Goal: Transaction & Acquisition: Purchase product/service

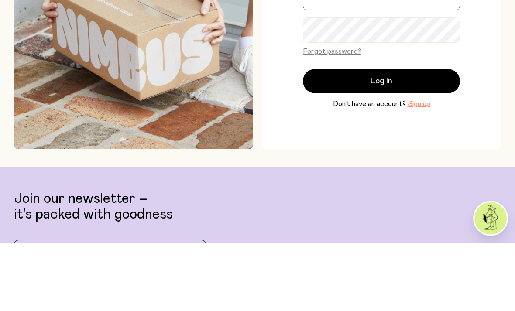
type input "**********"
click at [381, 160] on button "Log in" at bounding box center [381, 149] width 157 height 24
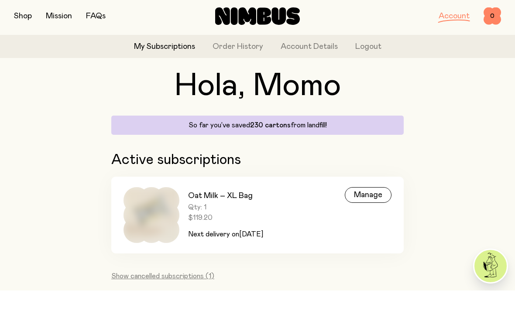
scroll to position [22, 0]
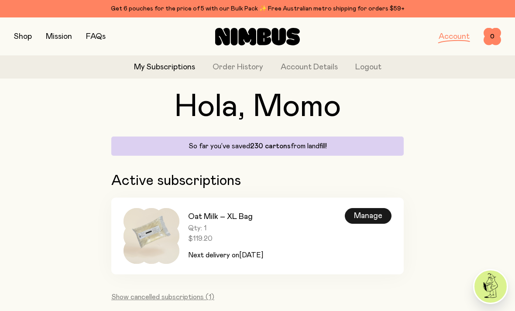
click at [360, 222] on div "Manage" at bounding box center [368, 216] width 47 height 16
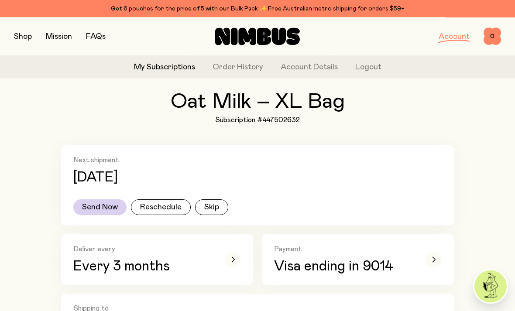
scroll to position [47, 0]
click at [229, 266] on div "button" at bounding box center [233, 260] width 16 height 16
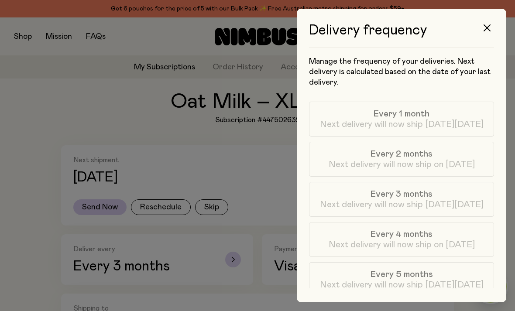
scroll to position [0, 0]
click at [489, 34] on button "button" at bounding box center [486, 27] width 21 height 21
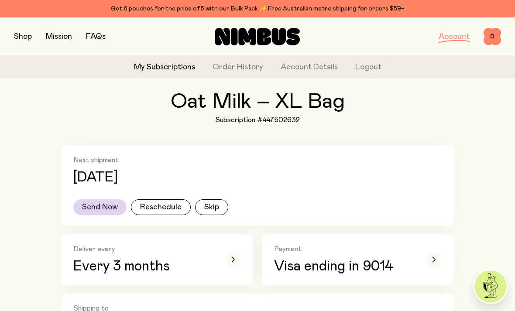
click at [105, 213] on button "Send Now" at bounding box center [99, 207] width 53 height 16
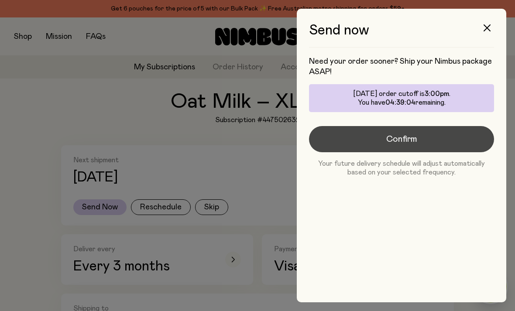
click at [448, 147] on button "Confirm" at bounding box center [401, 139] width 185 height 26
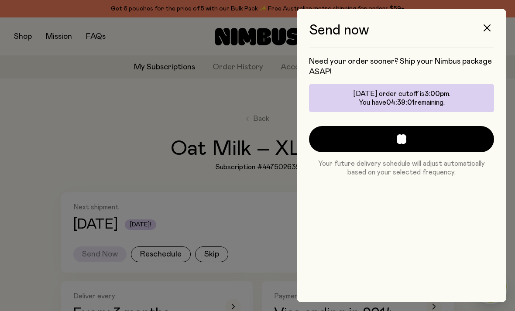
scroll to position [47, 0]
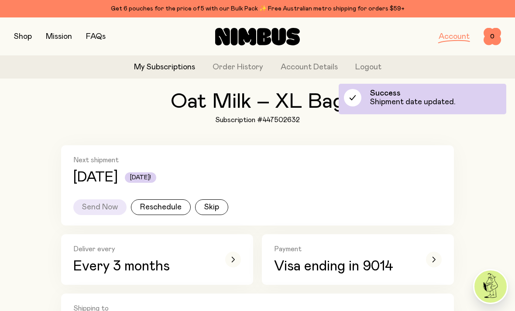
click at [24, 37] on button "button" at bounding box center [23, 37] width 18 height 12
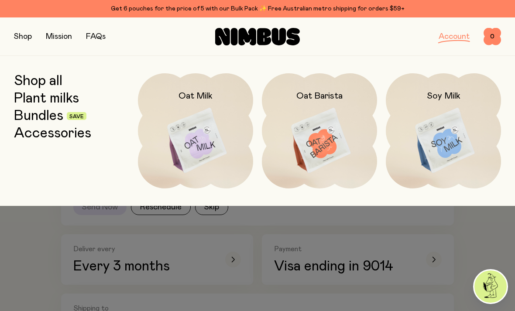
click at [26, 88] on link "Shop all" at bounding box center [38, 81] width 48 height 16
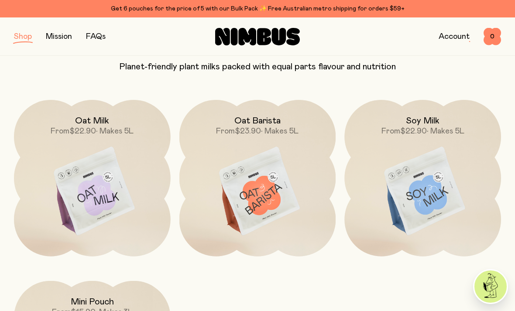
scroll to position [85, 0]
click at [243, 217] on img at bounding box center [257, 191] width 157 height 184
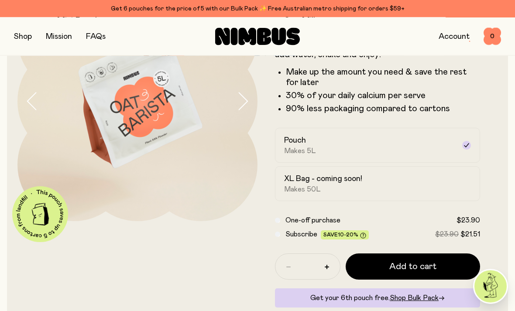
scroll to position [90, 0]
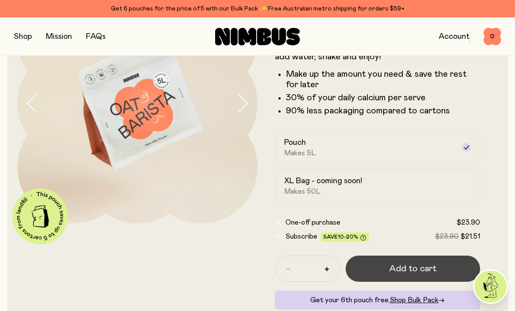
click at [432, 275] on button "Add to cart" at bounding box center [412, 269] width 134 height 26
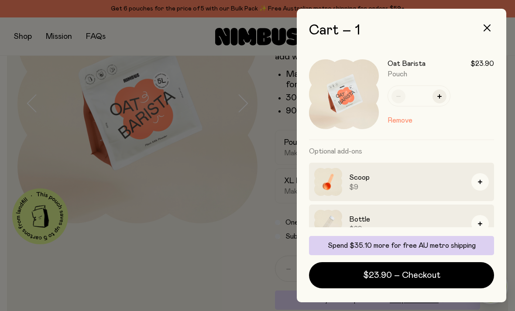
scroll to position [0, 0]
click at [490, 33] on button "button" at bounding box center [486, 27] width 21 height 21
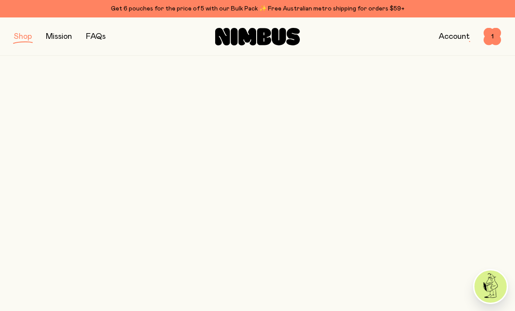
scroll to position [85, 0]
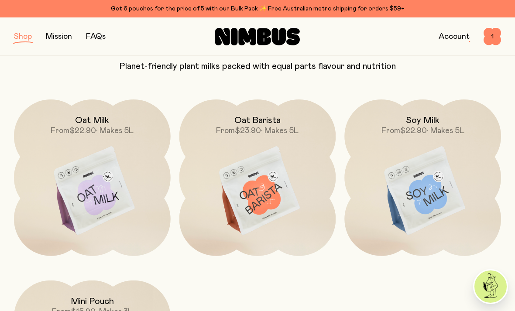
click at [441, 208] on img at bounding box center [422, 191] width 157 height 184
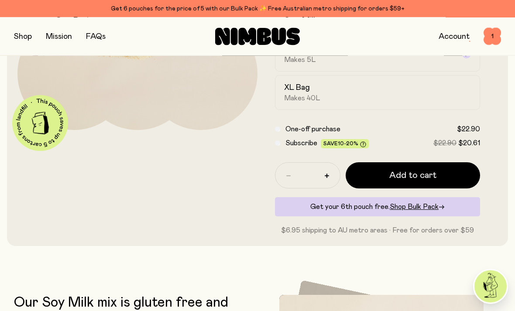
scroll to position [183, 0]
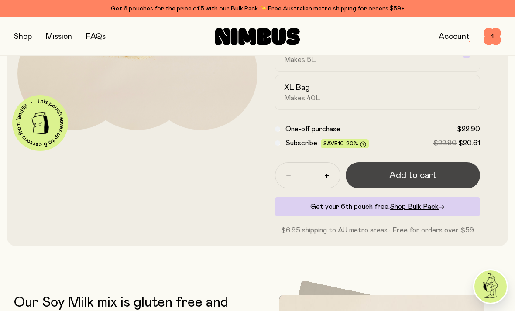
click at [381, 180] on button "Add to cart" at bounding box center [412, 175] width 134 height 26
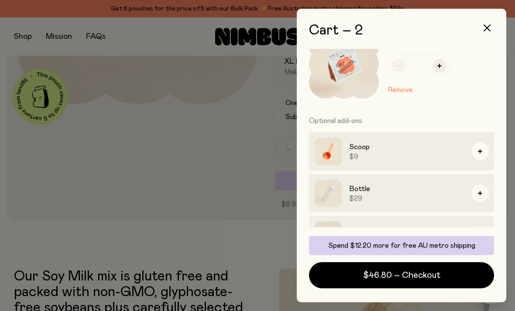
scroll to position [130, 0]
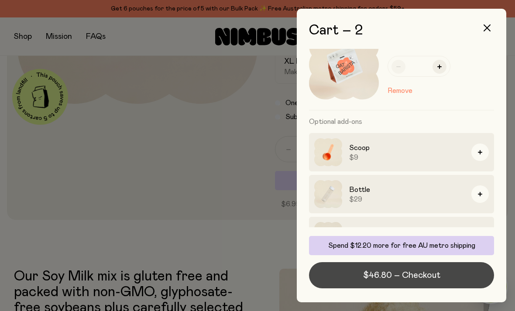
click at [434, 288] on button "$46.80 – Checkout" at bounding box center [401, 275] width 185 height 26
